Goal: Task Accomplishment & Management: Use online tool/utility

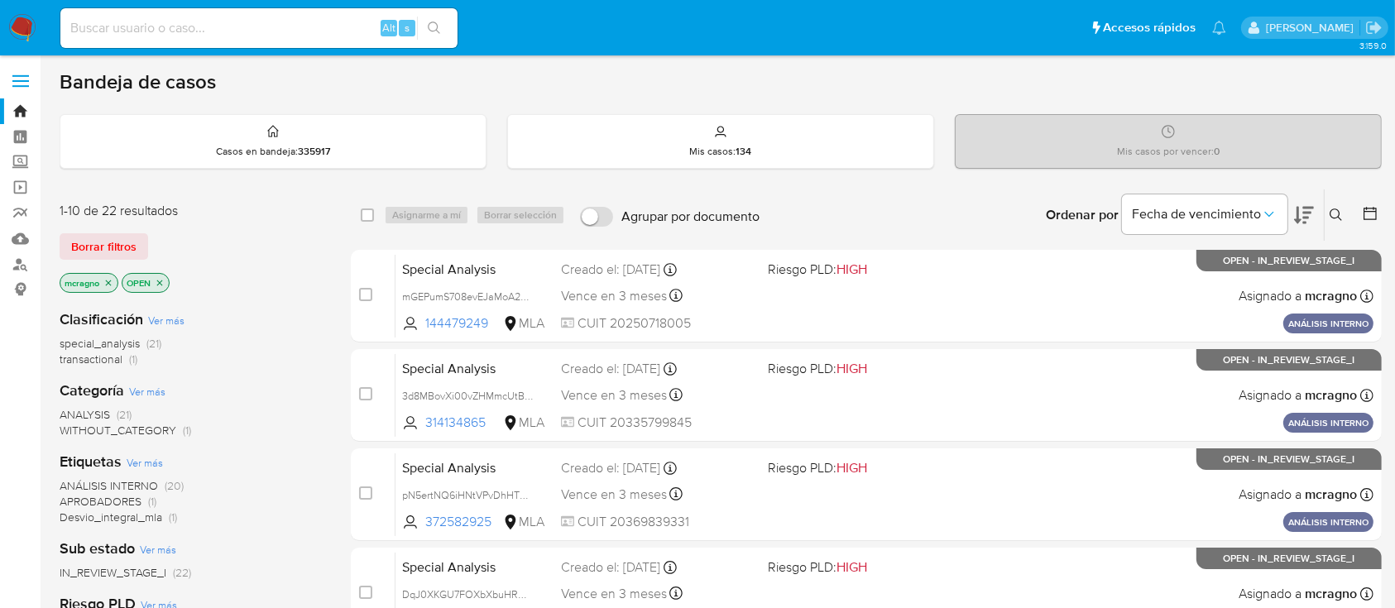
click at [162, 282] on icon "close-filter" at bounding box center [160, 283] width 6 height 6
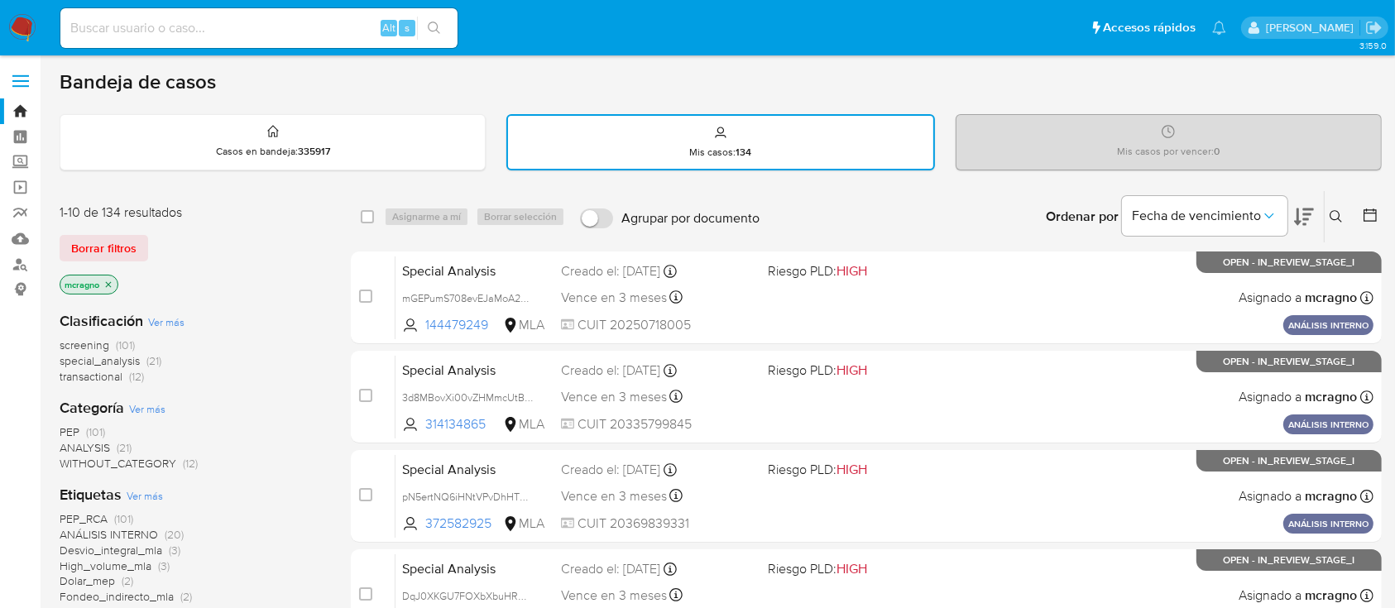
click at [1365, 215] on icon at bounding box center [1370, 215] width 17 height 17
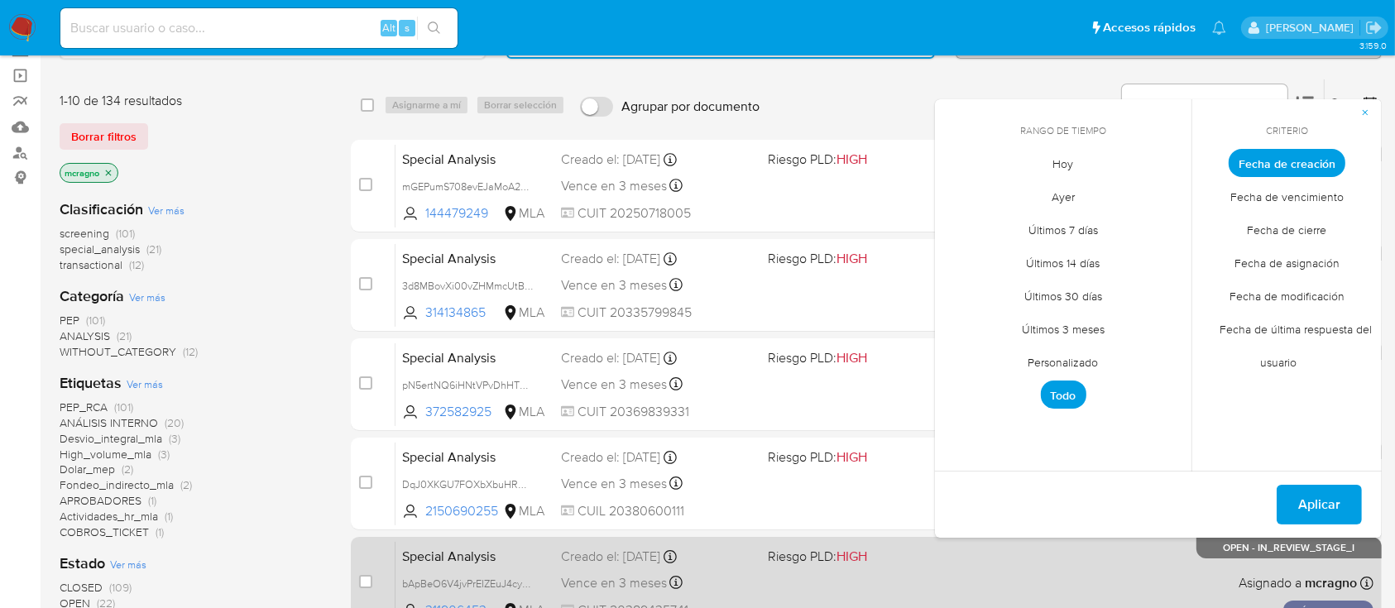
scroll to position [220, 0]
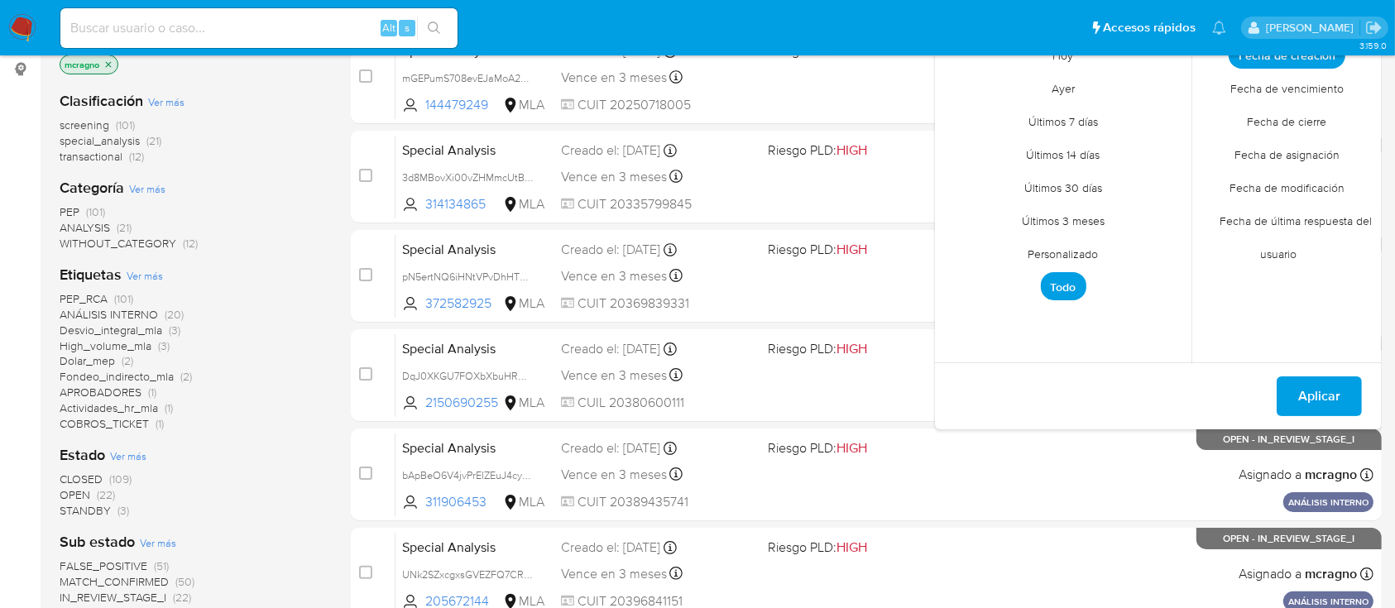
click at [1092, 261] on span "Personalizado" at bounding box center [1063, 254] width 105 height 34
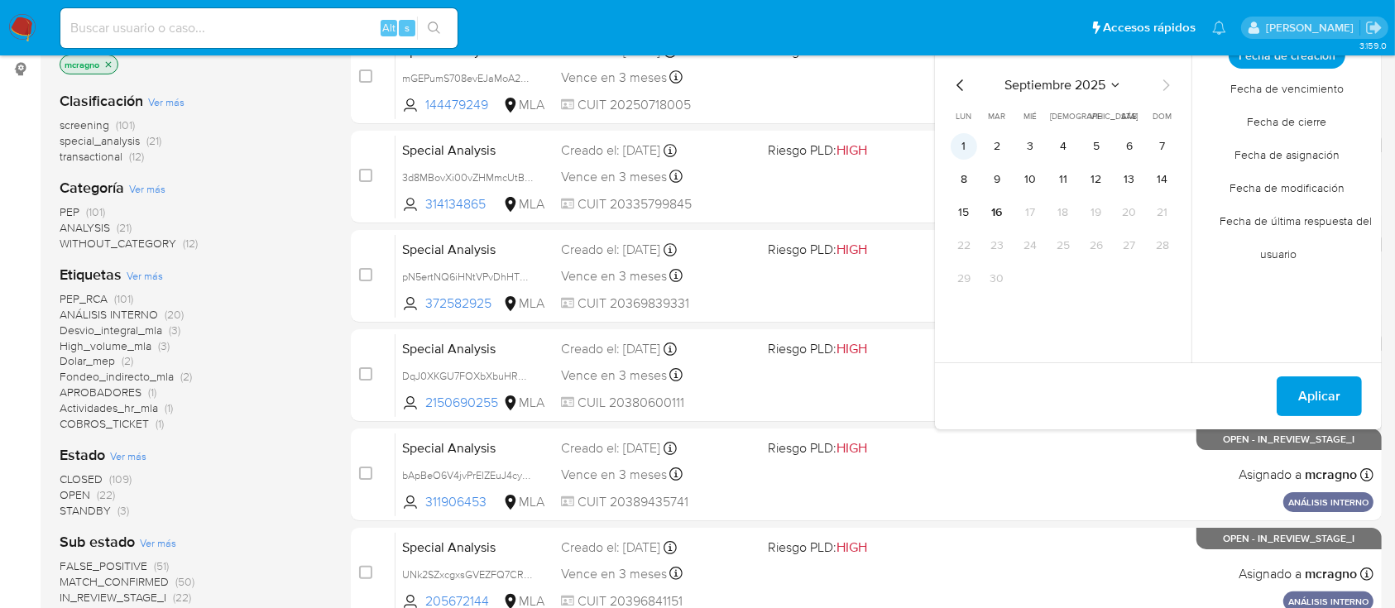
click at [956, 141] on button "1" at bounding box center [964, 146] width 26 height 26
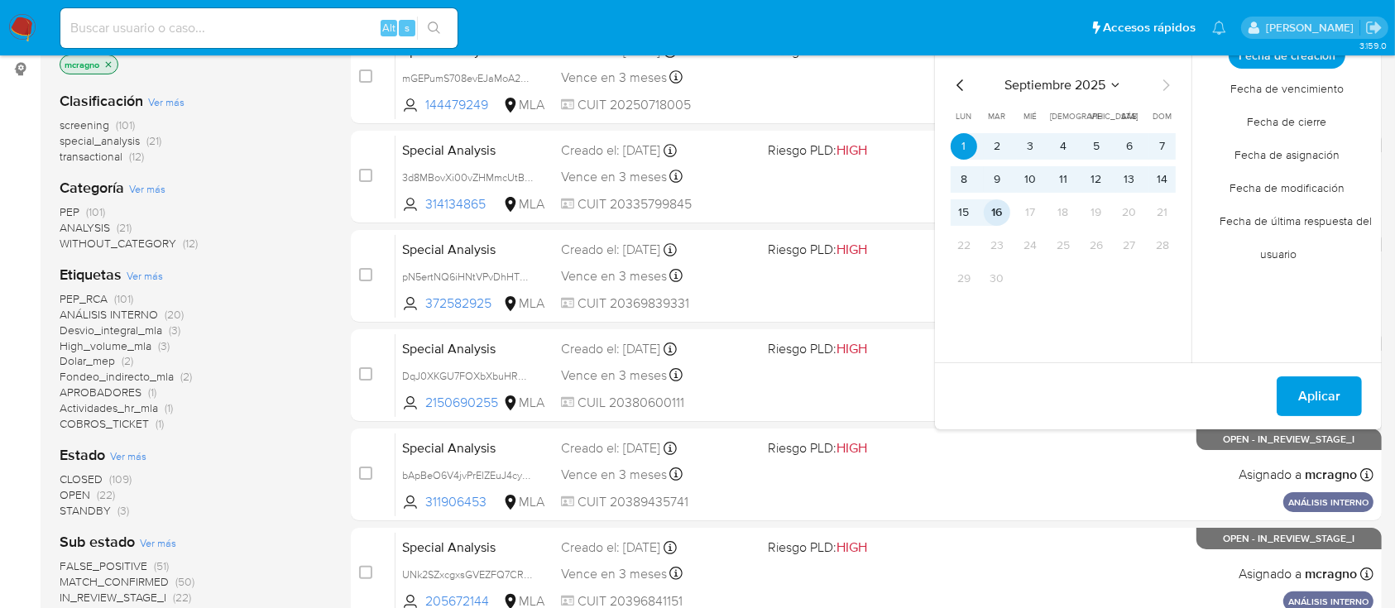
click at [999, 206] on button "16" at bounding box center [997, 212] width 26 height 26
click at [1335, 381] on span "Aplicar" at bounding box center [1319, 396] width 42 height 36
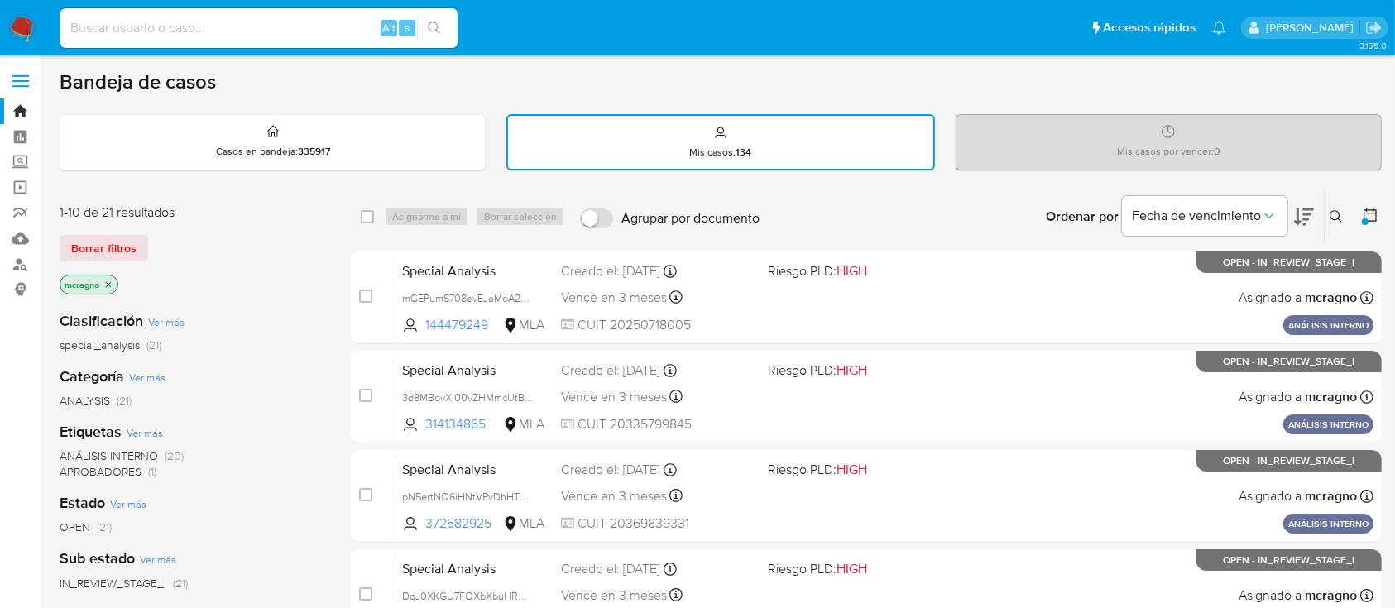
click at [0, 30] on nav "Pausado Ver notificaciones Alt s Accesos rápidos Presiona las siguientes teclas…" at bounding box center [697, 27] width 1395 height 55
click at [26, 27] on img at bounding box center [22, 28] width 28 height 28
